Goal: Task Accomplishment & Management: Manage account settings

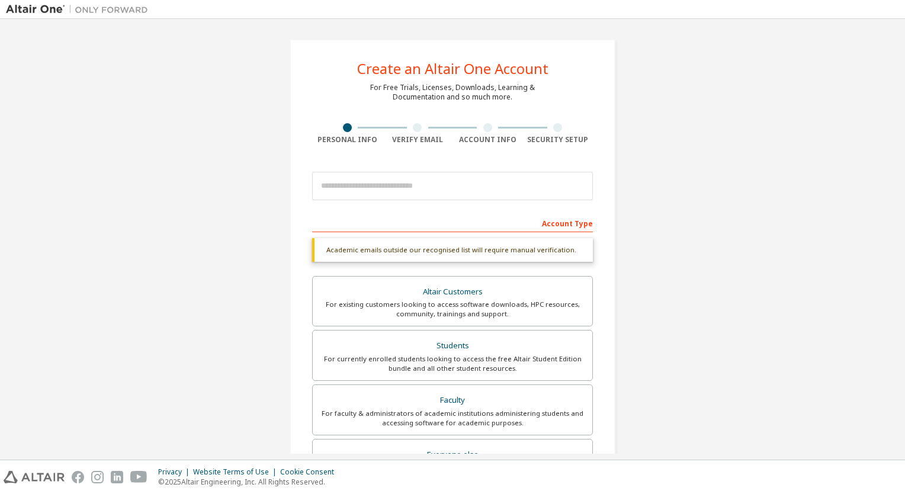
type input "****"
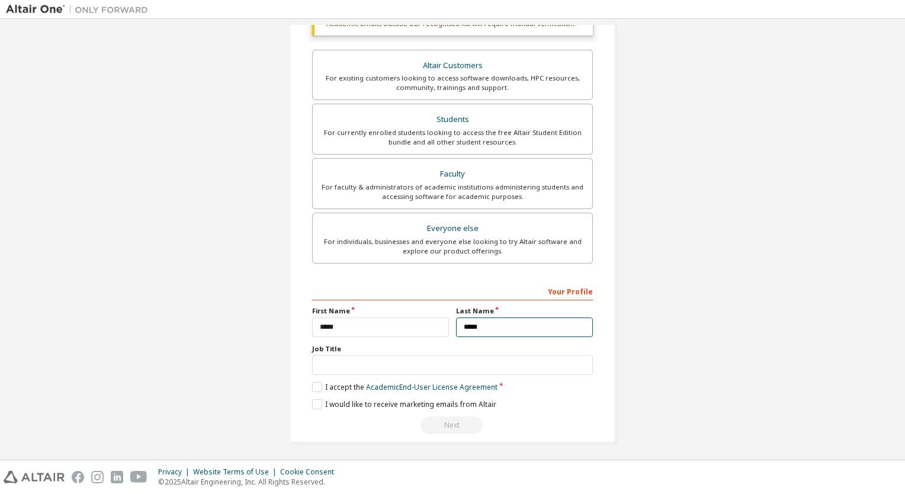
type input "*****"
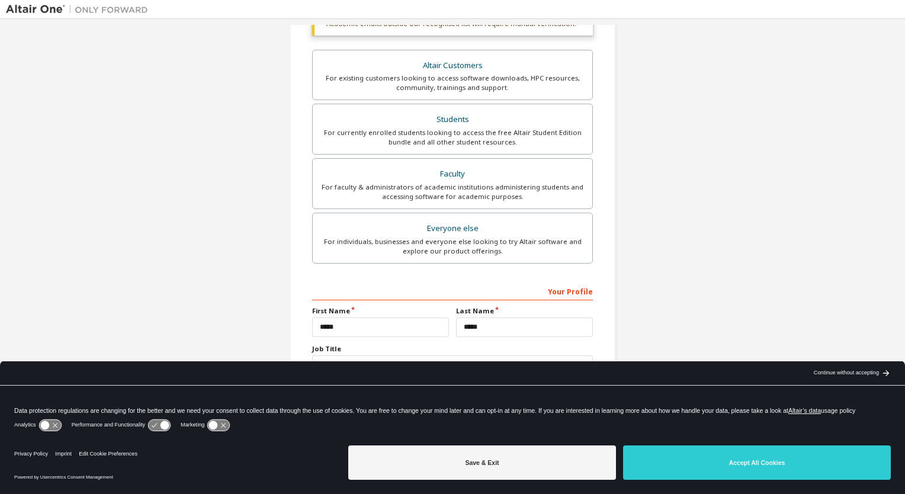
click at [845, 372] on div "Continue without accepting" at bounding box center [846, 372] width 65 height 9
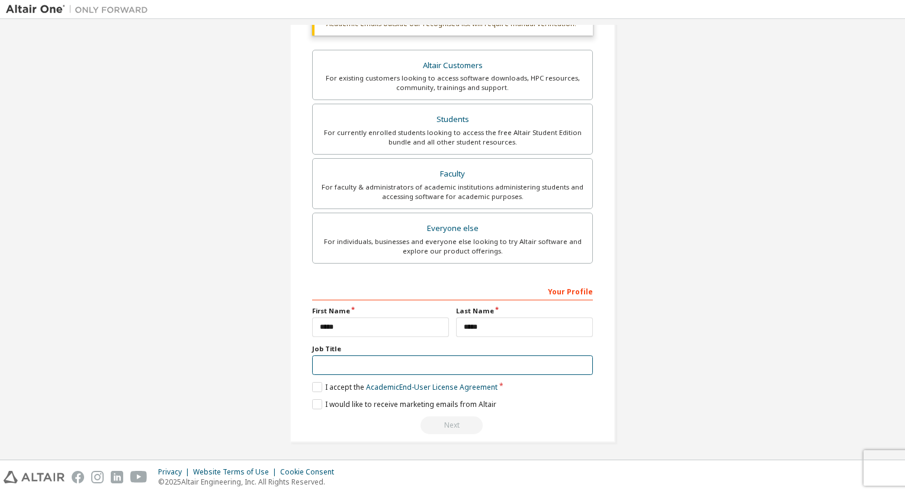
click at [432, 359] on input "text" at bounding box center [452, 365] width 281 height 20
type input "**********"
click at [320, 383] on label "I accept the Academic End-User License Agreement" at bounding box center [404, 387] width 185 height 10
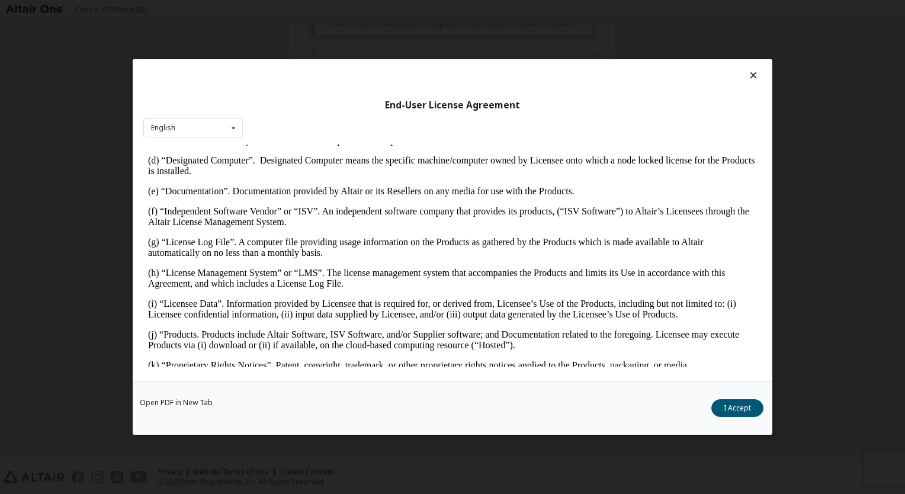
scroll to position [550, 0]
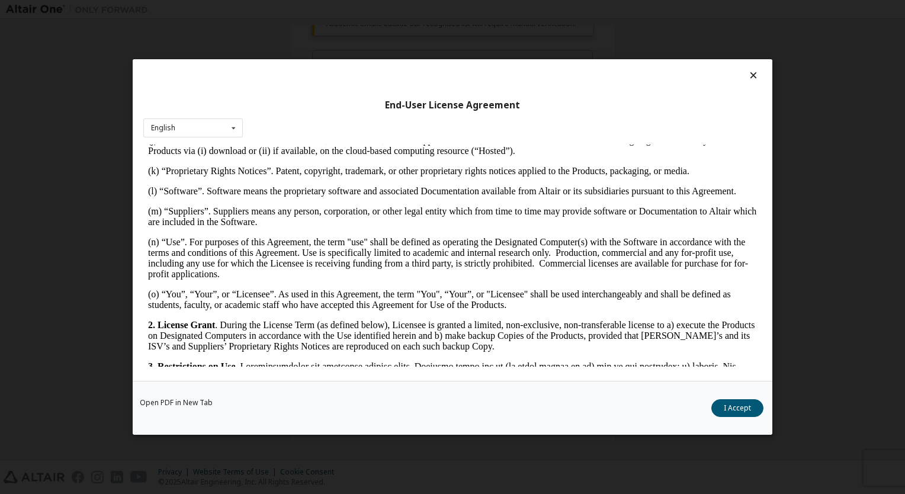
drag, startPoint x: 755, startPoint y: 211, endPoint x: 899, endPoint y: 636, distance: 448.4
click at [751, 415] on button "I Accept" at bounding box center [737, 408] width 52 height 18
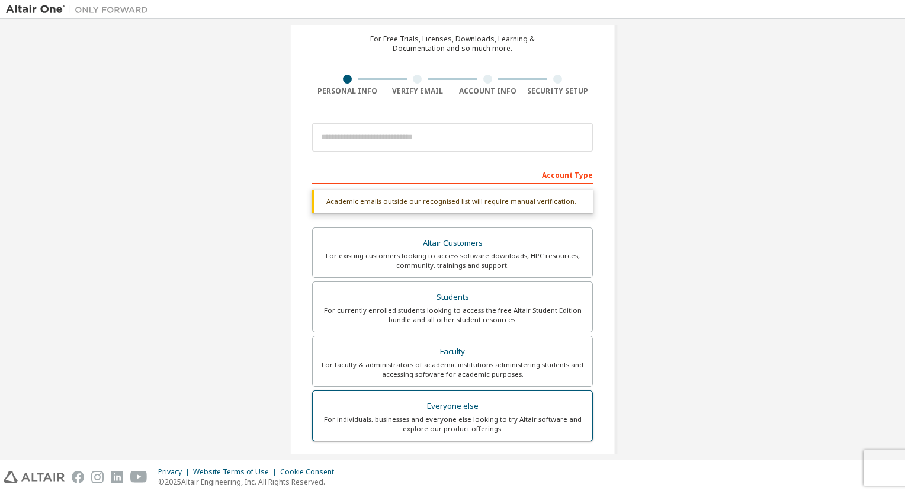
scroll to position [226, 0]
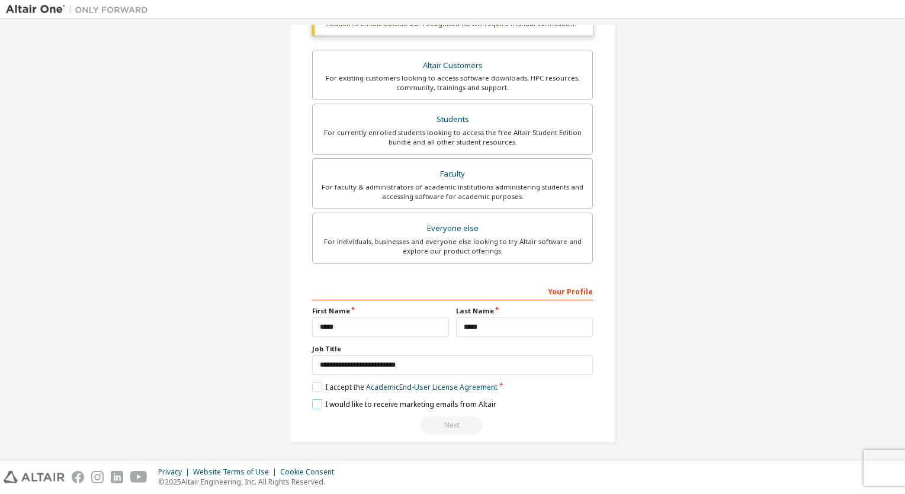
click at [407, 405] on label "I would like to receive marketing emails from Altair" at bounding box center [404, 404] width 184 height 10
click at [412, 406] on div "**********" at bounding box center [452, 357] width 281 height 153
click at [410, 406] on label "I would like to receive marketing emails from Altair" at bounding box center [404, 404] width 184 height 10
click at [447, 425] on div "Next" at bounding box center [452, 425] width 281 height 18
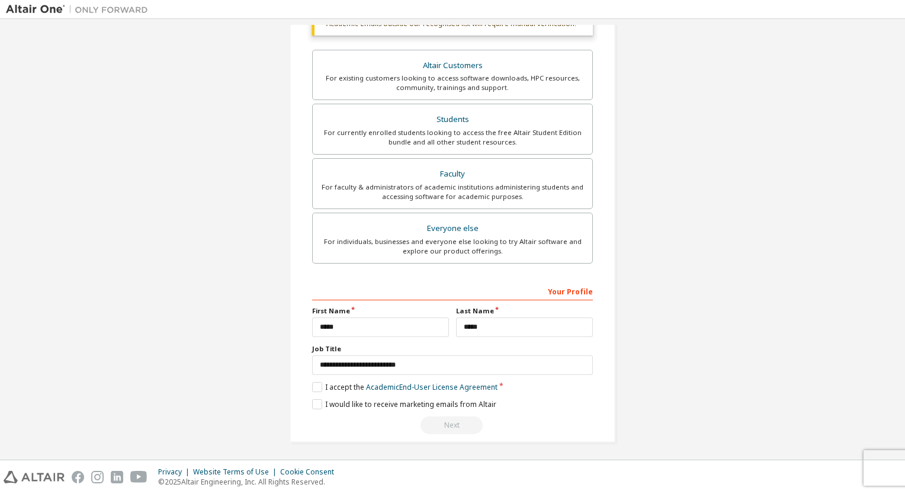
click at [447, 424] on div "Next" at bounding box center [452, 425] width 281 height 18
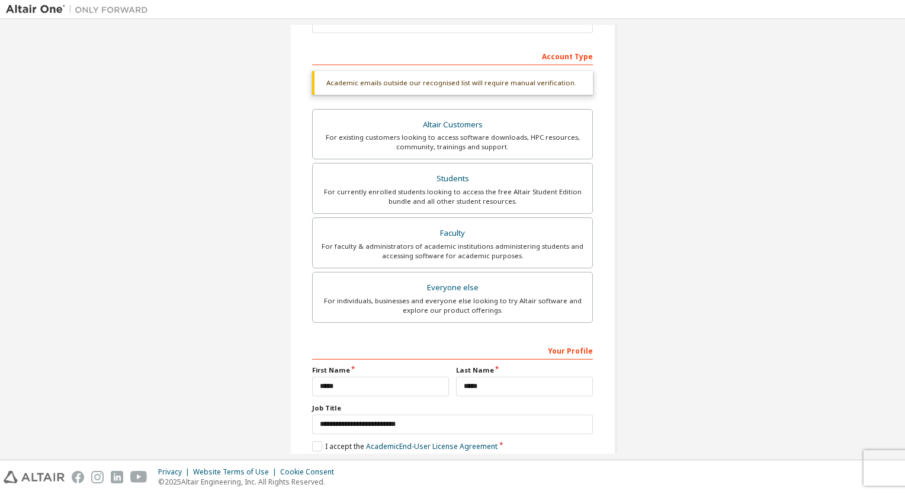
scroll to position [108, 0]
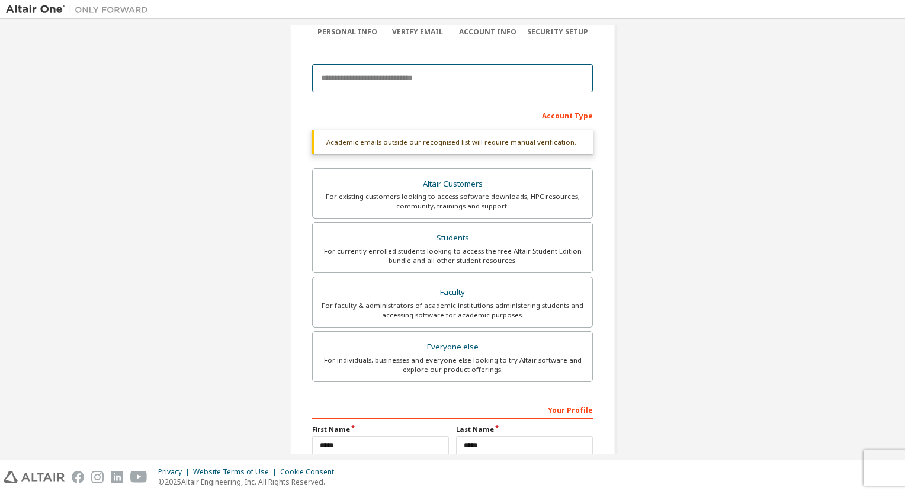
click at [417, 79] on input "email" at bounding box center [452, 78] width 281 height 28
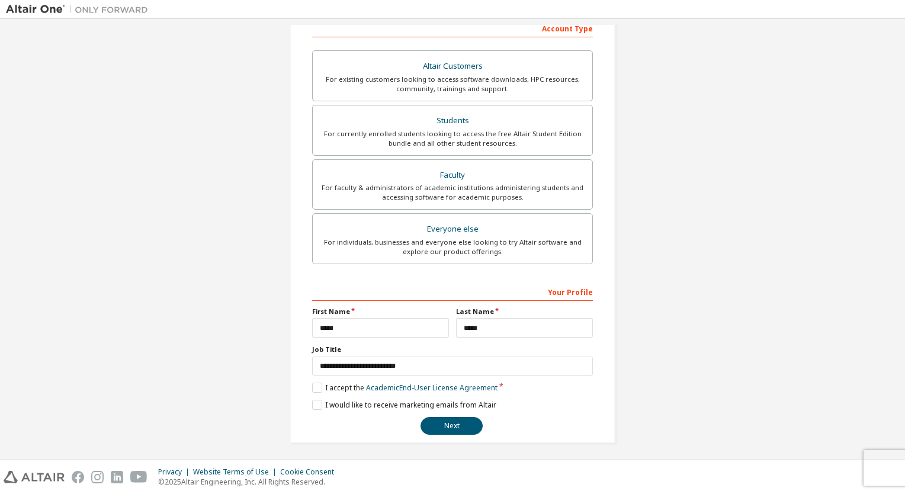
scroll to position [195, 0]
type input "**********"
click at [460, 421] on button "Next" at bounding box center [452, 425] width 62 height 18
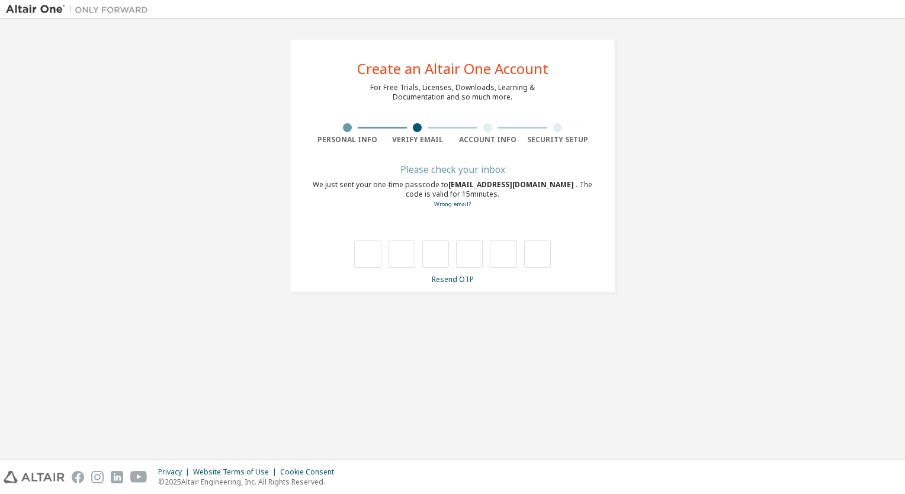
scroll to position [0, 0]
type input "*"
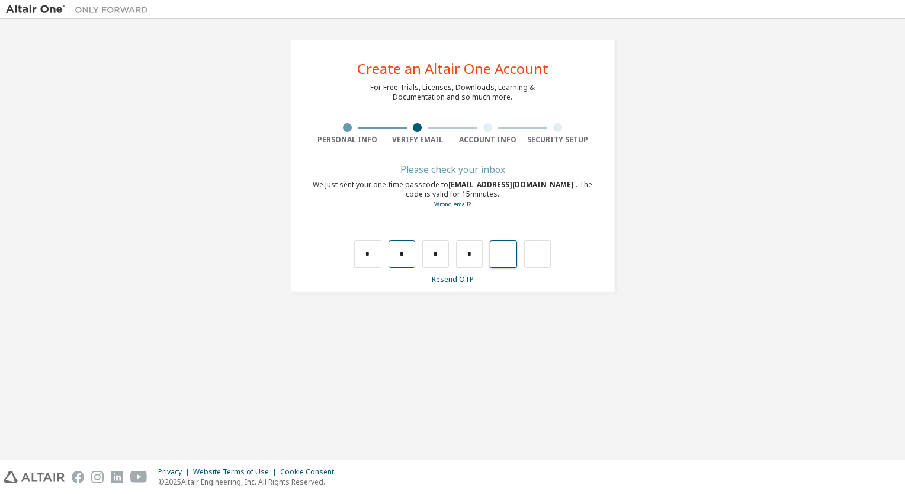
type input "*"
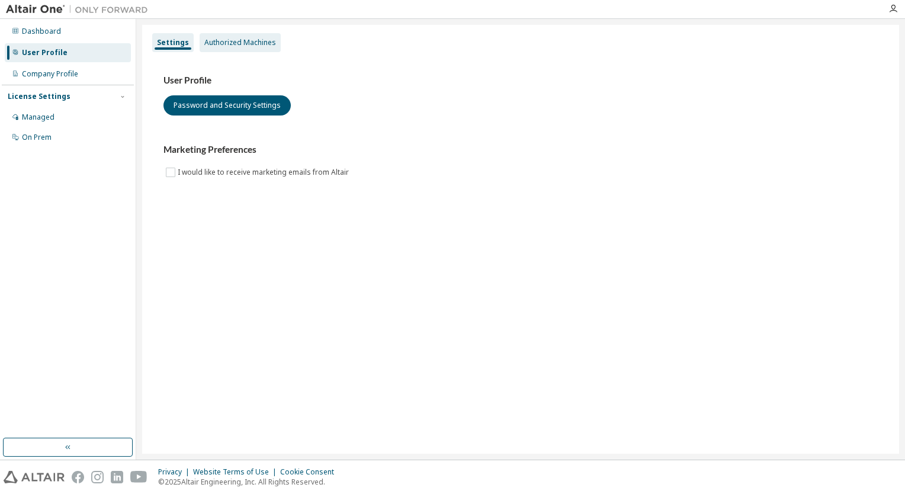
click at [272, 48] on div "Authorized Machines" at bounding box center [240, 42] width 81 height 19
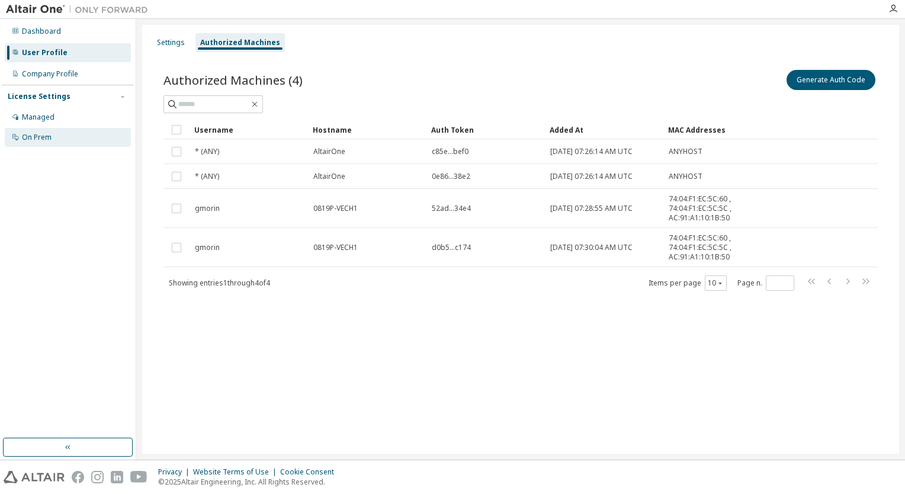
click at [28, 135] on div "On Prem" at bounding box center [37, 137] width 30 height 9
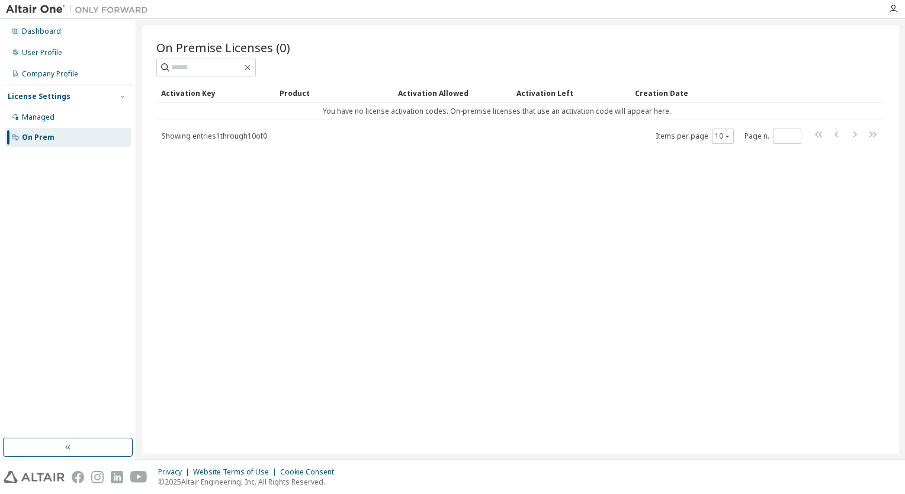
click at [187, 85] on div "Activation Key" at bounding box center [215, 93] width 109 height 19
click at [62, 117] on div "Managed" at bounding box center [68, 117] width 126 height 19
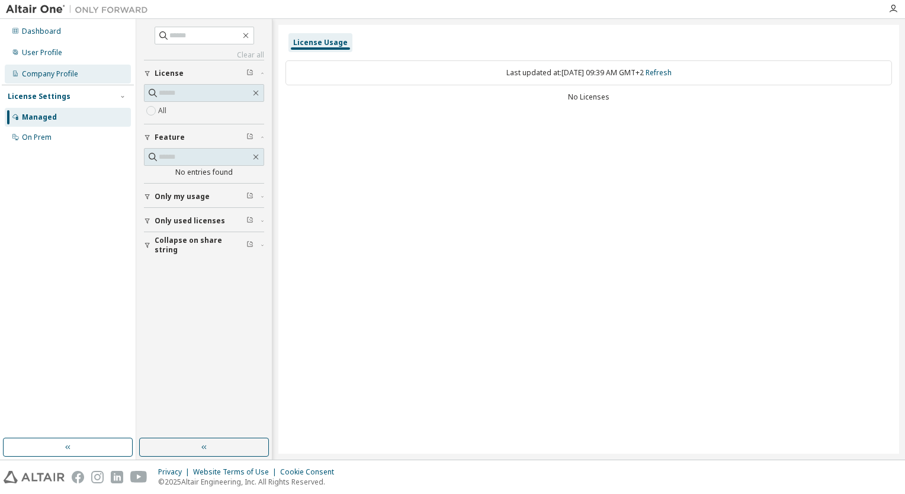
click at [67, 72] on div "Company Profile" at bounding box center [50, 73] width 56 height 9
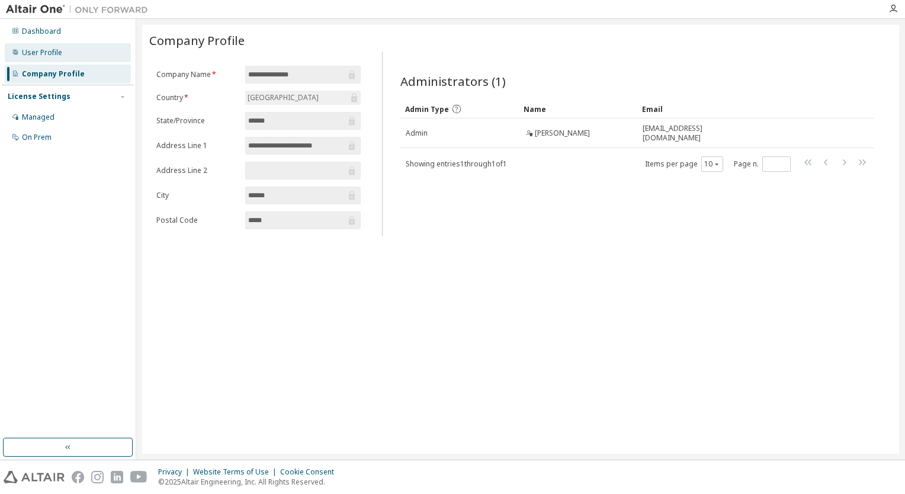
click at [81, 60] on div "User Profile" at bounding box center [68, 52] width 126 height 19
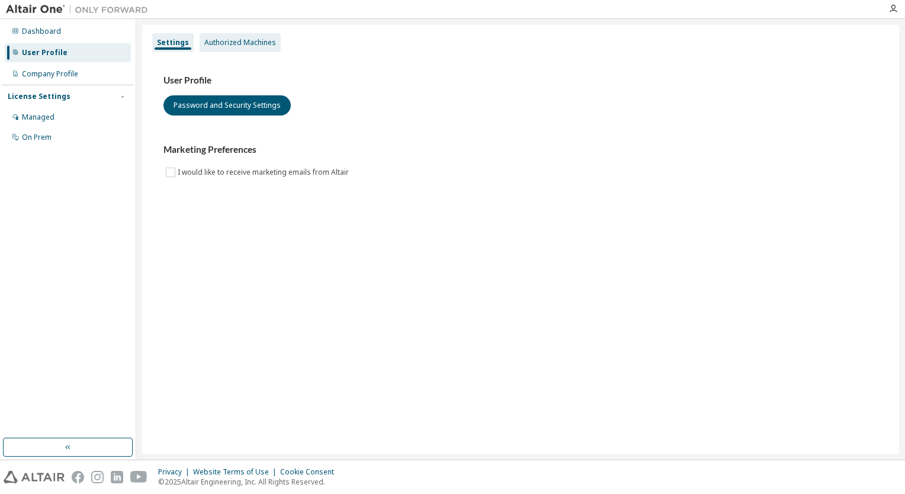
click at [224, 46] on div "Authorized Machines" at bounding box center [240, 42] width 72 height 9
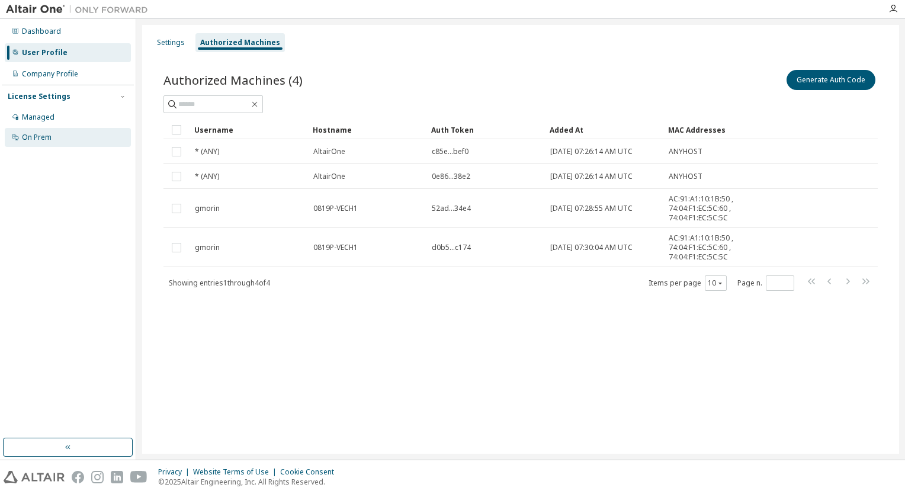
click at [84, 128] on div "On Prem" at bounding box center [68, 137] width 126 height 19
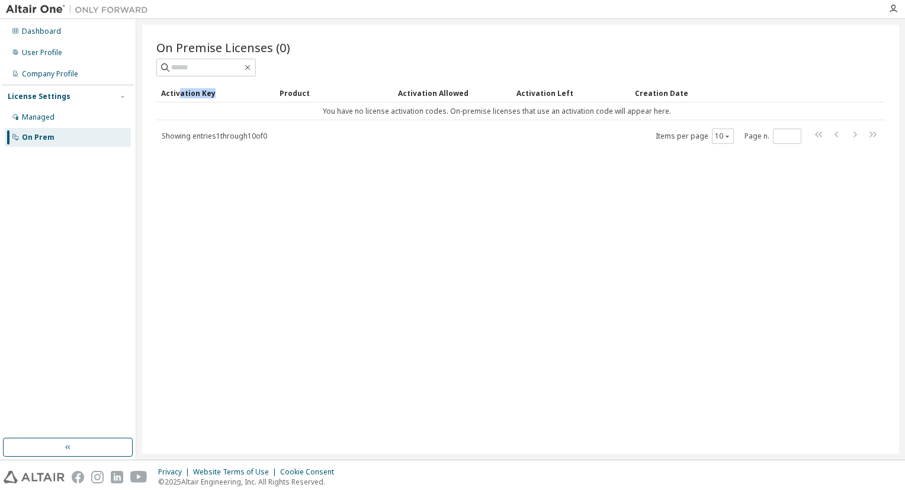
drag, startPoint x: 216, startPoint y: 94, endPoint x: 178, endPoint y: 95, distance: 38.0
click at [178, 95] on div "Activation Key" at bounding box center [215, 93] width 109 height 19
click at [76, 117] on div "Managed" at bounding box center [68, 117] width 126 height 19
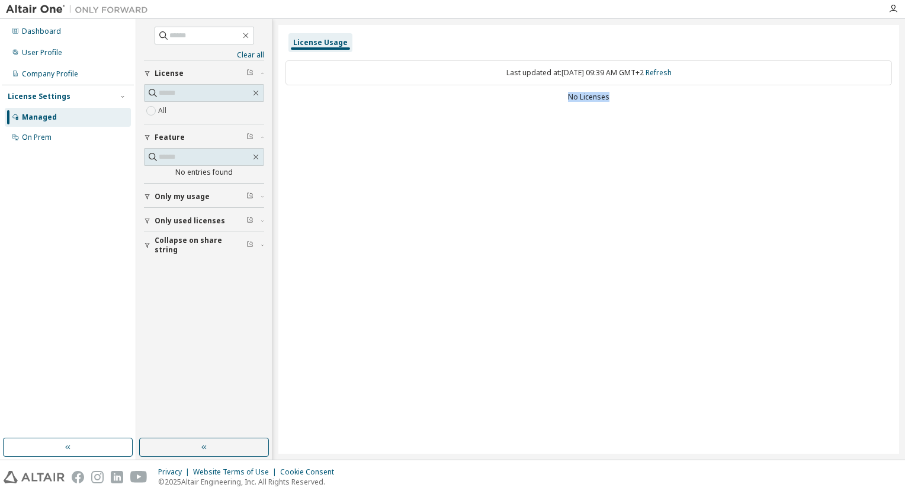
drag, startPoint x: 625, startPoint y: 97, endPoint x: 514, endPoint y: 100, distance: 110.8
click at [514, 100] on div "No Licenses" at bounding box center [589, 96] width 607 height 9
drag, startPoint x: 514, startPoint y: 100, endPoint x: 655, endPoint y: 172, distance: 158.4
click at [656, 172] on div "License Usage Last updated at: Thu 2025-09-11 09:39 AM GMT+2 Refresh No Licenses" at bounding box center [588, 239] width 621 height 429
click at [668, 76] on link "Refresh" at bounding box center [659, 73] width 26 height 10
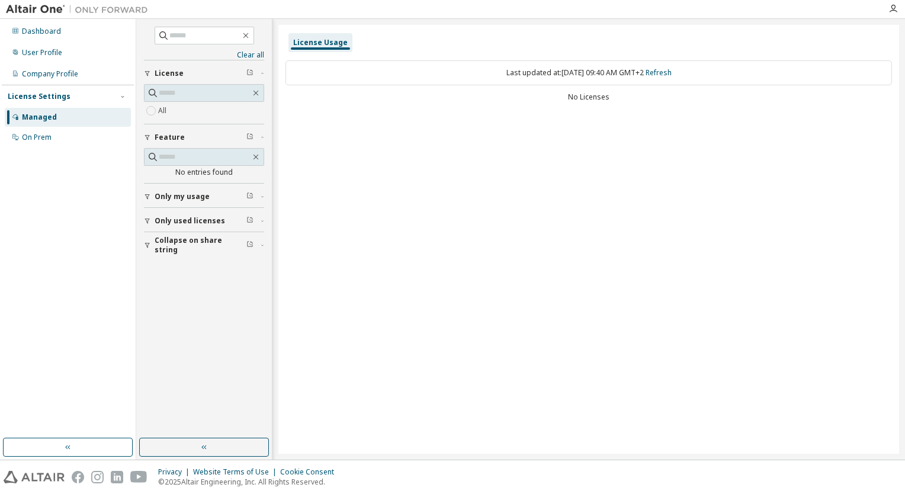
click at [650, 66] on div "Last updated at: Thu 2025-09-11 09:40 AM GMT+2 Refresh" at bounding box center [589, 72] width 607 height 25
click at [659, 73] on div "Last updated at: Thu 2025-09-11 09:40 AM GMT+2 Refresh" at bounding box center [589, 72] width 607 height 25
click at [674, 68] on div "Last updated at: Thu 2025-09-11 09:40 AM GMT+2 Refresh" at bounding box center [589, 72] width 607 height 25
click at [669, 73] on link "Refresh" at bounding box center [659, 73] width 26 height 10
click at [40, 32] on div "Dashboard" at bounding box center [41, 31] width 39 height 9
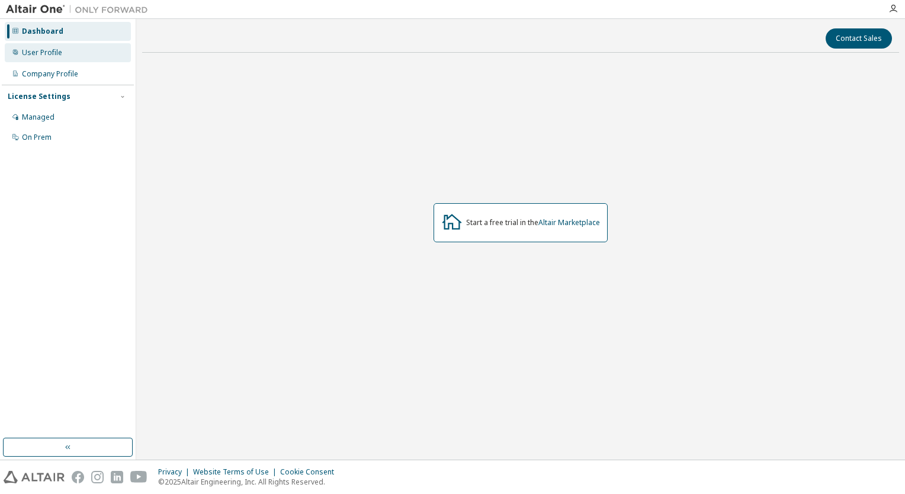
click at [41, 58] on div "User Profile" at bounding box center [68, 52] width 126 height 19
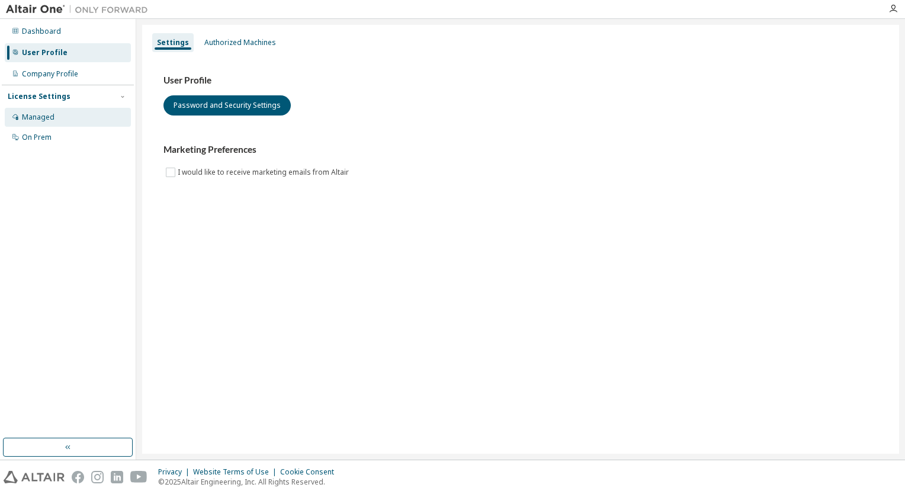
drag, startPoint x: 62, startPoint y: 115, endPoint x: 57, endPoint y: 118, distance: 6.1
click at [62, 117] on div "Managed" at bounding box center [68, 117] width 126 height 19
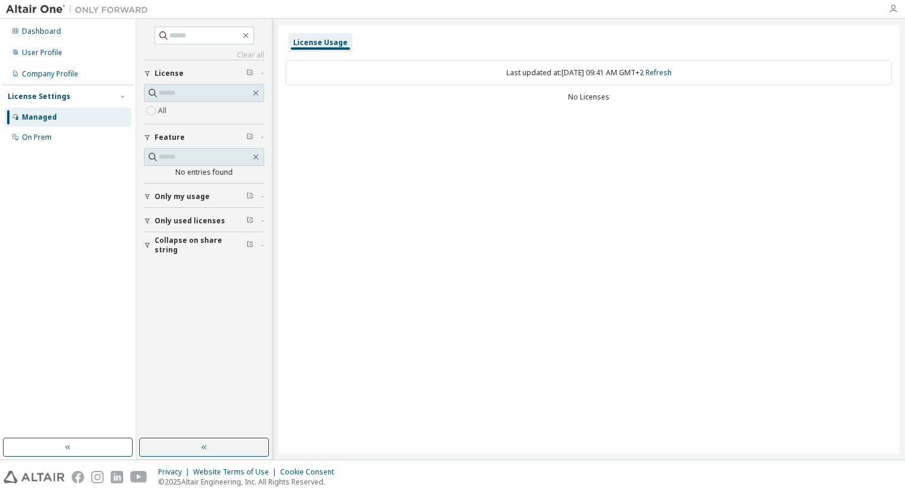
click at [891, 8] on icon "button" at bounding box center [893, 8] width 9 height 9
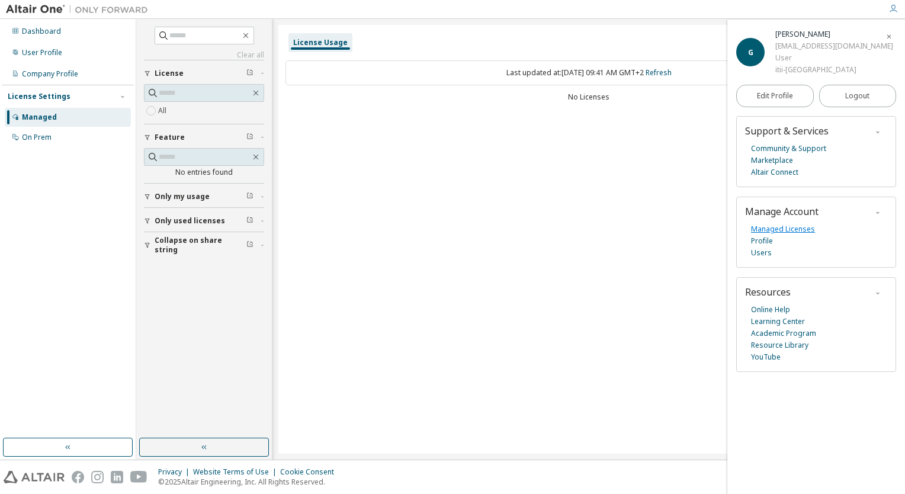
click at [794, 232] on link "Managed Licenses" at bounding box center [783, 229] width 64 height 12
click at [46, 8] on img at bounding box center [80, 10] width 148 height 12
click at [35, 11] on img at bounding box center [80, 10] width 148 height 12
click at [33, 13] on img at bounding box center [80, 10] width 148 height 12
click at [128, 13] on img at bounding box center [80, 10] width 148 height 12
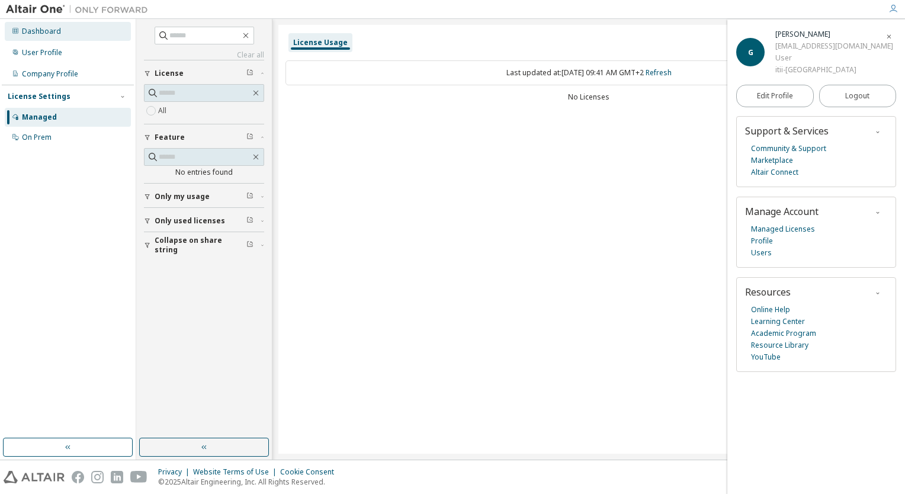
click at [79, 33] on div "Dashboard" at bounding box center [68, 31] width 126 height 19
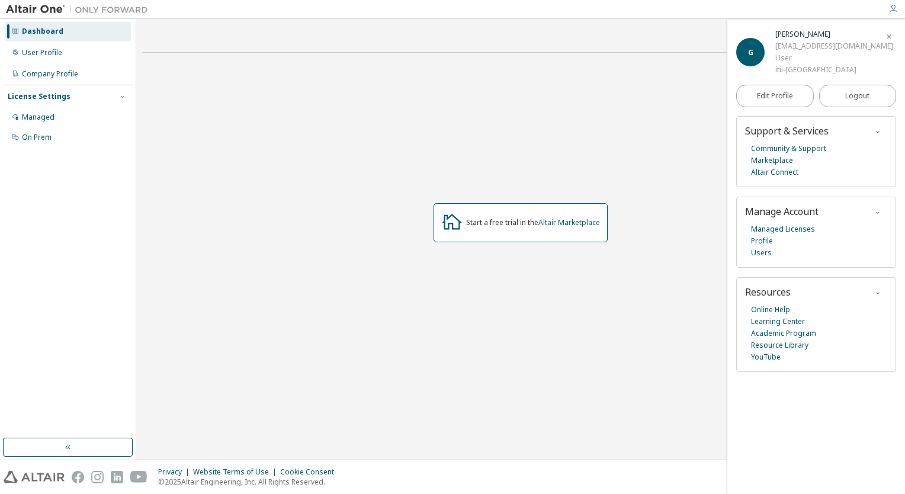
click at [36, 13] on img at bounding box center [80, 10] width 148 height 12
click at [36, 9] on img at bounding box center [80, 10] width 148 height 12
click at [44, 9] on img at bounding box center [80, 10] width 148 height 12
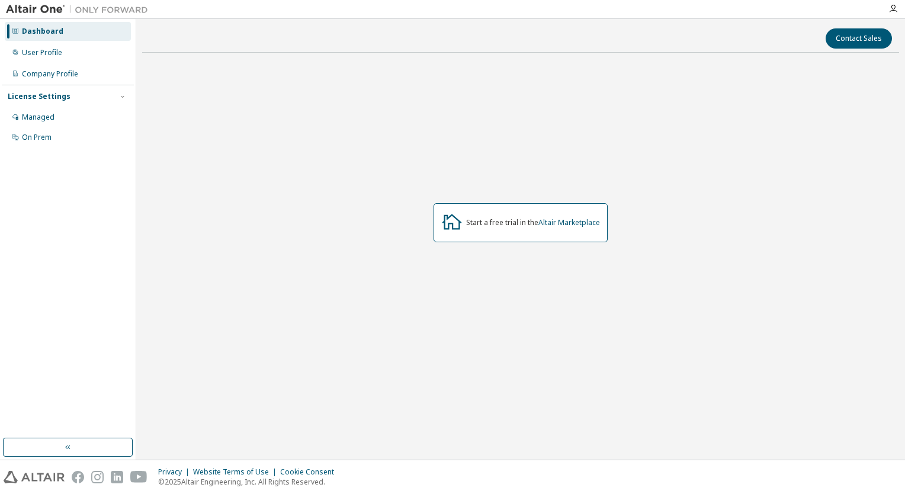
click at [38, 10] on img at bounding box center [80, 10] width 148 height 12
click at [116, 439] on button "button" at bounding box center [68, 447] width 130 height 19
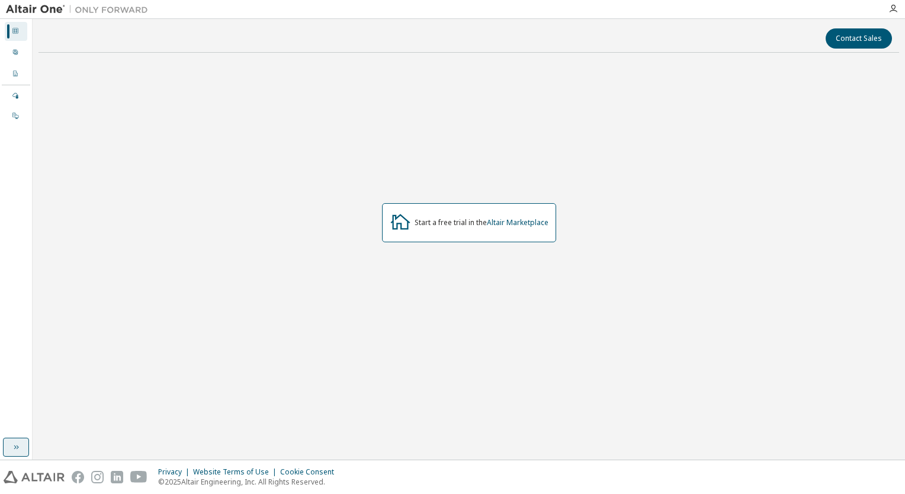
click at [12, 438] on button "button" at bounding box center [16, 447] width 26 height 19
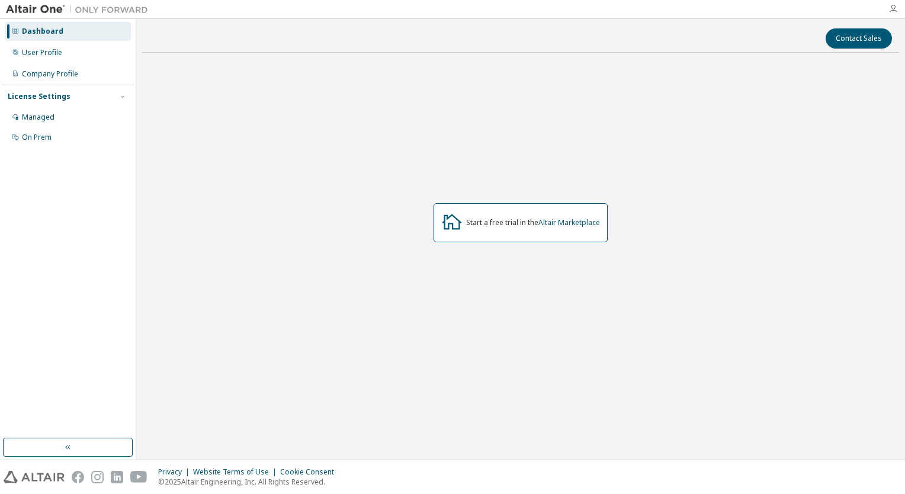
click at [893, 10] on icon "button" at bounding box center [893, 8] width 9 height 9
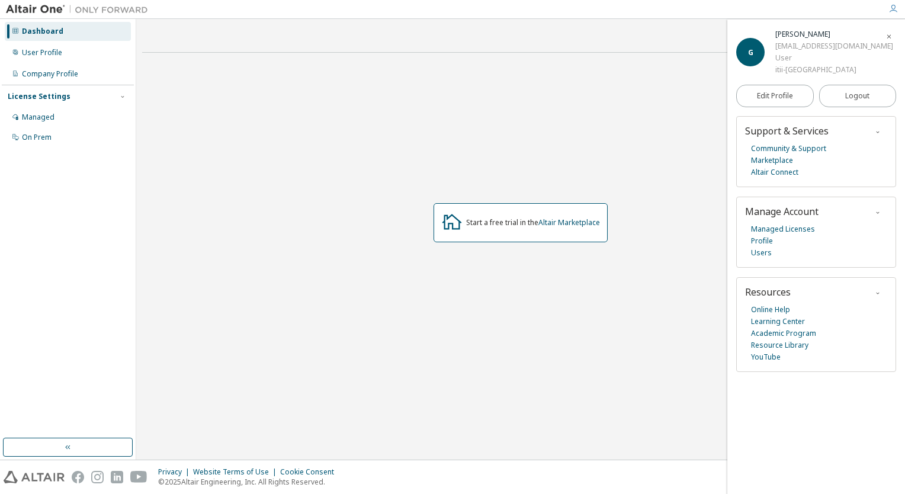
click at [797, 36] on div "Gaël Morin" at bounding box center [834, 34] width 118 height 12
drag, startPoint x: 759, startPoint y: 51, endPoint x: 758, endPoint y: 63, distance: 11.9
click at [758, 52] on div "G" at bounding box center [750, 52] width 28 height 28
click at [39, 55] on div "User Profile" at bounding box center [42, 52] width 40 height 9
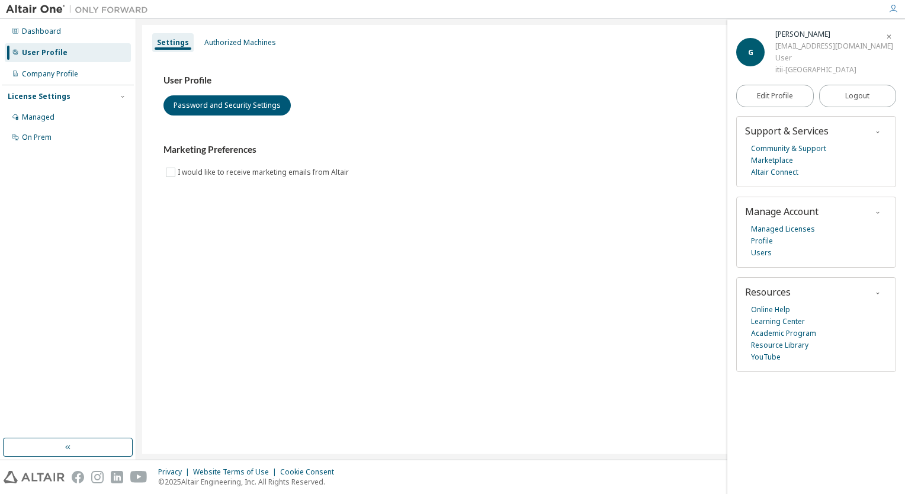
click at [54, 12] on img at bounding box center [80, 10] width 148 height 12
